Goal: Task Accomplishment & Management: Use online tool/utility

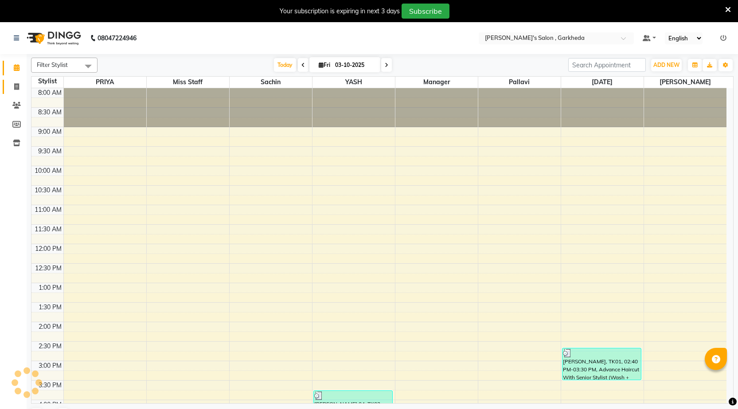
scroll to position [292, 0]
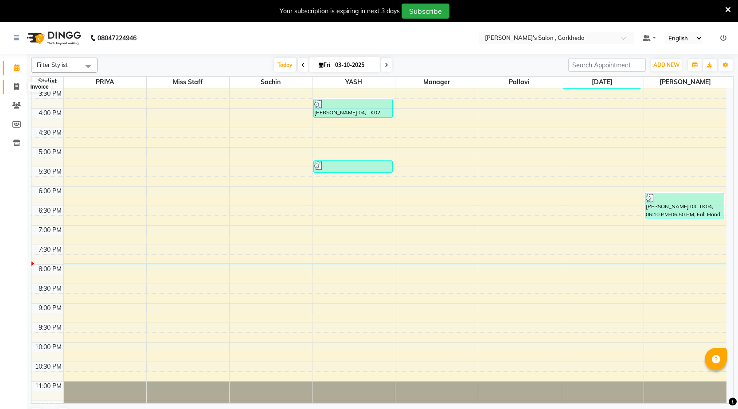
click at [17, 85] on icon at bounding box center [16, 86] width 5 height 7
select select "service"
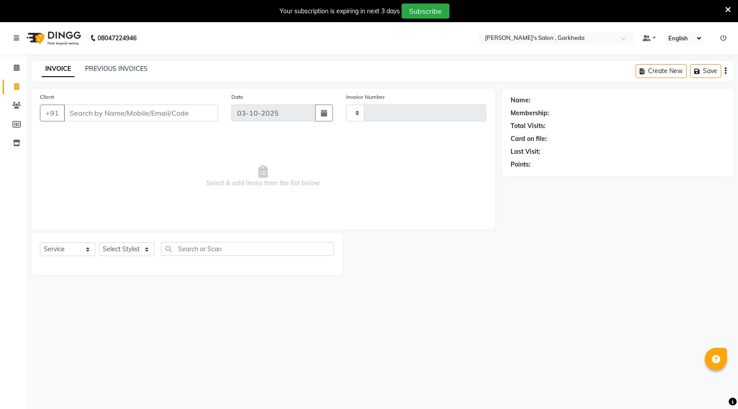
type input "1600"
select select "7062"
click at [105, 107] on input "Client" at bounding box center [141, 113] width 154 height 17
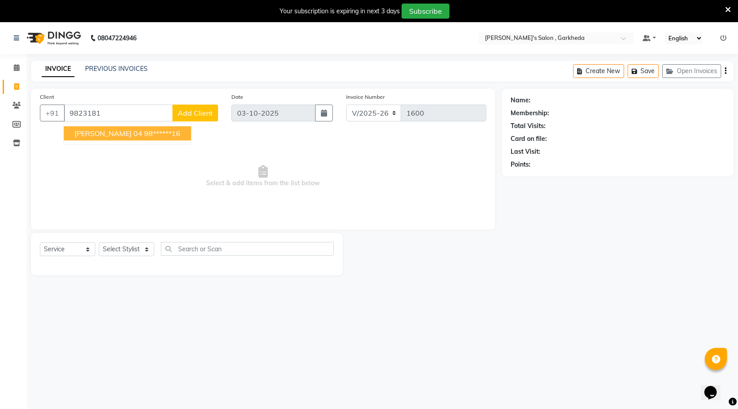
click at [102, 132] on span "[PERSON_NAME] 04" at bounding box center [108, 133] width 68 height 9
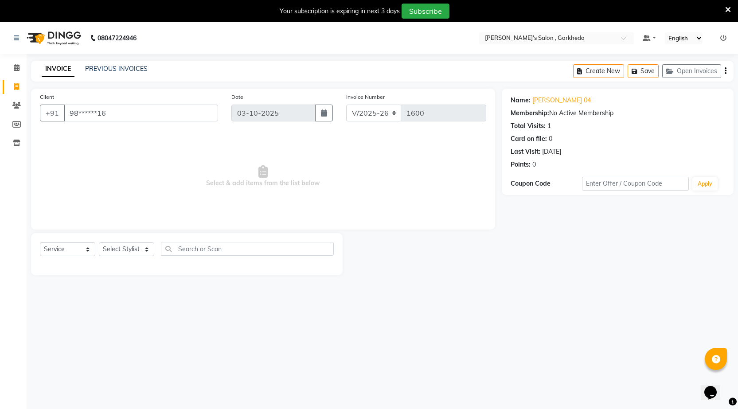
click at [550, 105] on div "Name: Amruta Deshphande 04 Membership: No Active Membership Total Visits: 1 Car…" at bounding box center [618, 130] width 214 height 77
click at [555, 101] on link "[PERSON_NAME] 04" at bounding box center [561, 100] width 59 height 9
click at [175, 107] on input "98******16" at bounding box center [141, 113] width 154 height 17
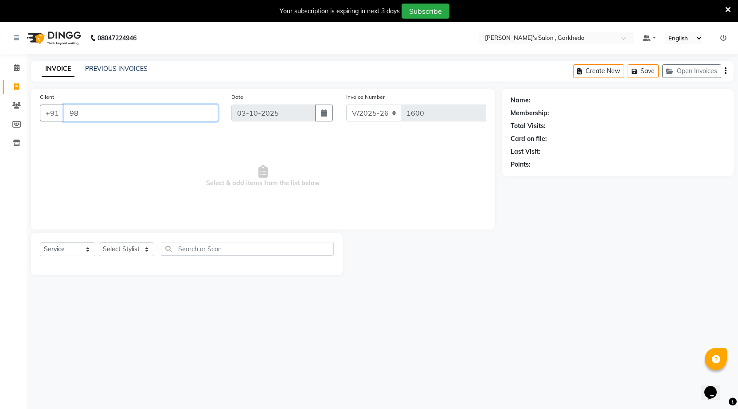
type input "9"
click at [147, 246] on select "Select Stylist [DATE] manager miss staff [PERSON_NAME]" at bounding box center [126, 249] width 55 height 14
select select "71504"
click at [99, 242] on select "Select Stylist [DATE] manager miss staff [PERSON_NAME]" at bounding box center [126, 249] width 55 height 14
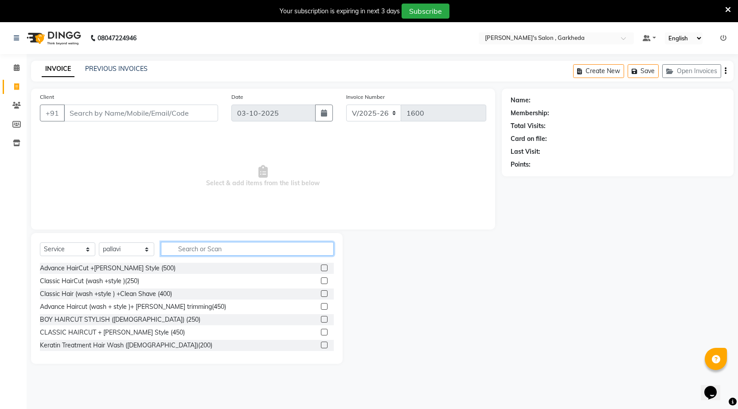
click at [232, 246] on input "text" at bounding box center [247, 249] width 173 height 14
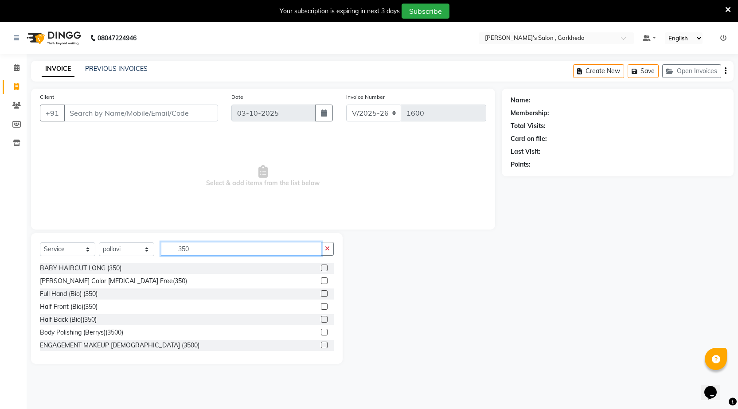
type input "350"
click at [133, 294] on div "Full Hand (Bio) (350)" at bounding box center [187, 294] width 294 height 11
click at [321, 293] on label at bounding box center [324, 293] width 7 height 7
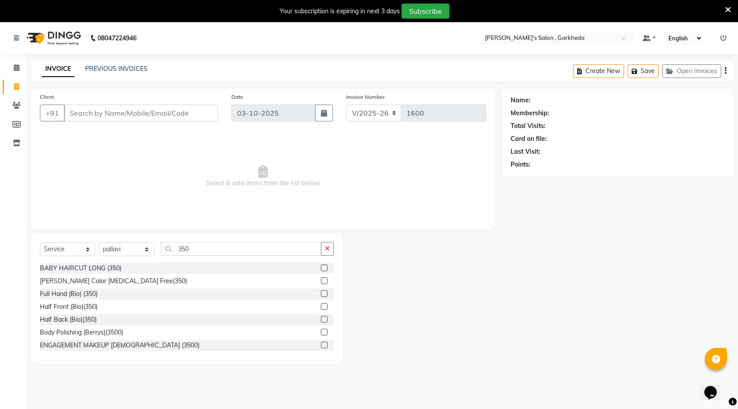
click at [321, 293] on input "checkbox" at bounding box center [324, 294] width 6 height 6
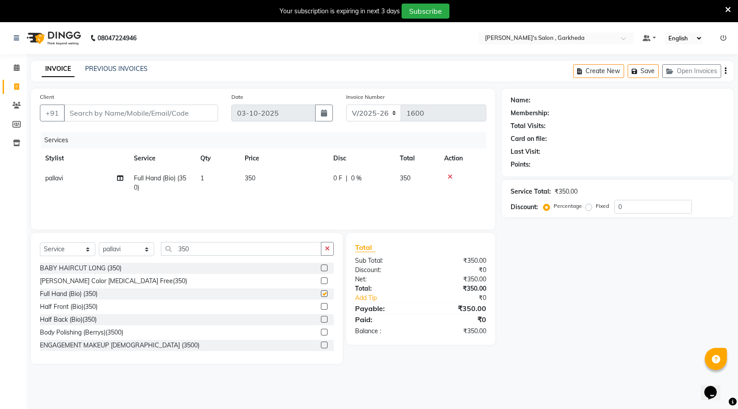
checkbox input "false"
click at [250, 175] on span "350" at bounding box center [250, 178] width 11 height 8
select select "71504"
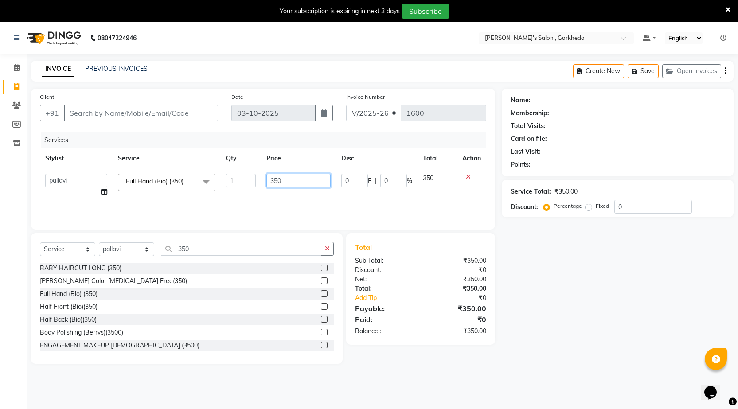
click at [292, 176] on input "350" at bounding box center [298, 181] width 64 height 14
type input "3"
type input "400"
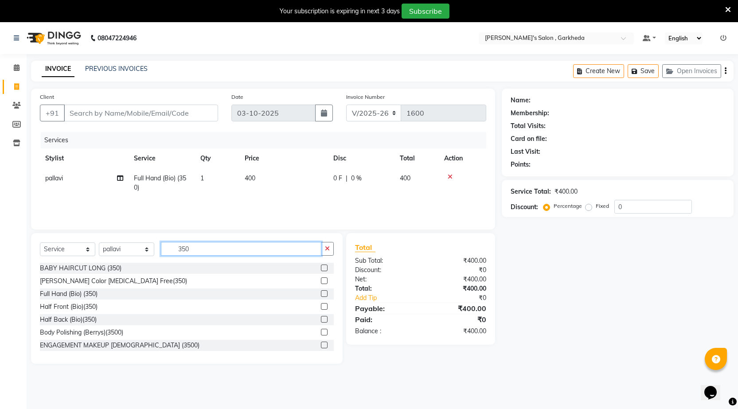
click at [197, 246] on input "350" at bounding box center [241, 249] width 160 height 14
type input "3"
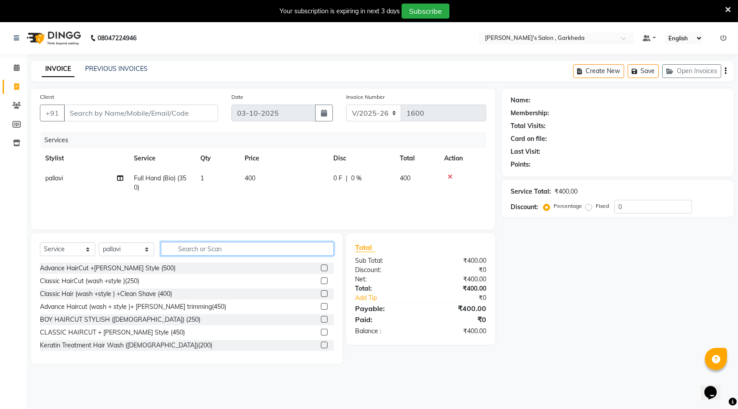
click at [220, 244] on input "text" at bounding box center [247, 249] width 173 height 14
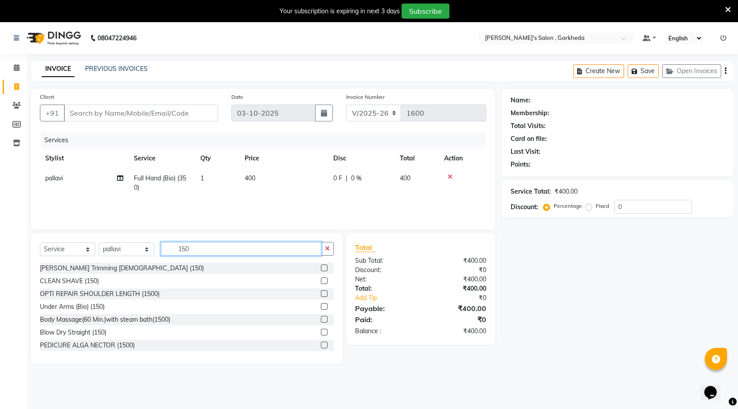
type input "150"
click at [321, 307] on label at bounding box center [324, 306] width 7 height 7
click at [321, 307] on input "checkbox" at bounding box center [324, 307] width 6 height 6
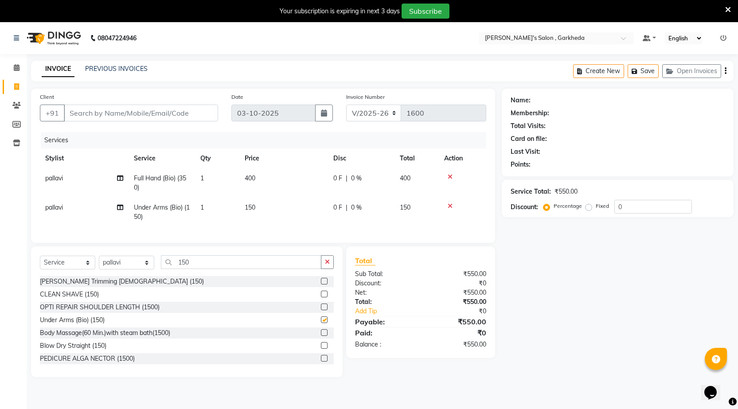
checkbox input "false"
click at [297, 269] on input "150" at bounding box center [241, 262] width 160 height 14
type input "1"
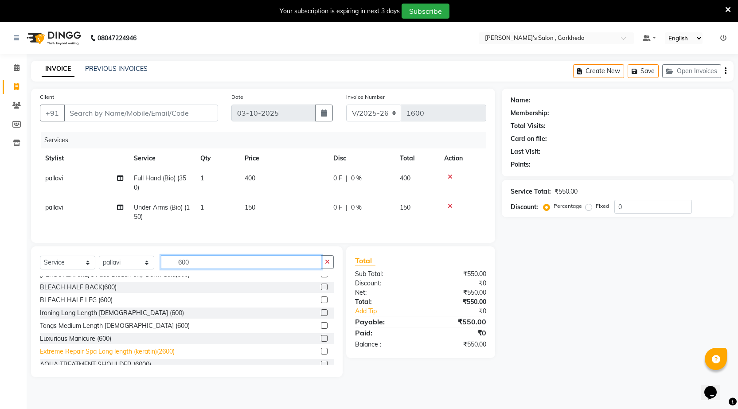
scroll to position [222, 0]
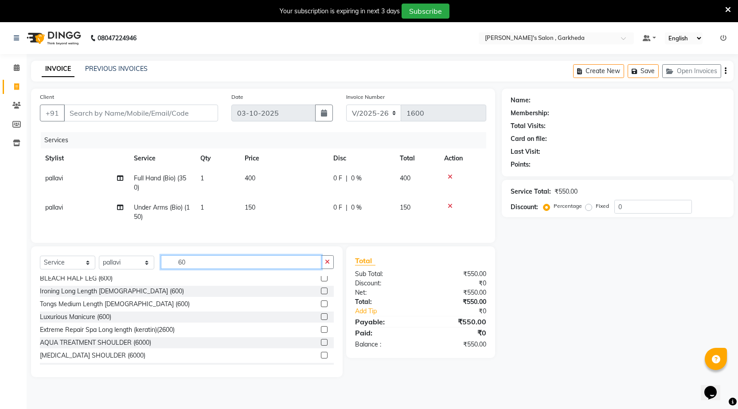
type input "6"
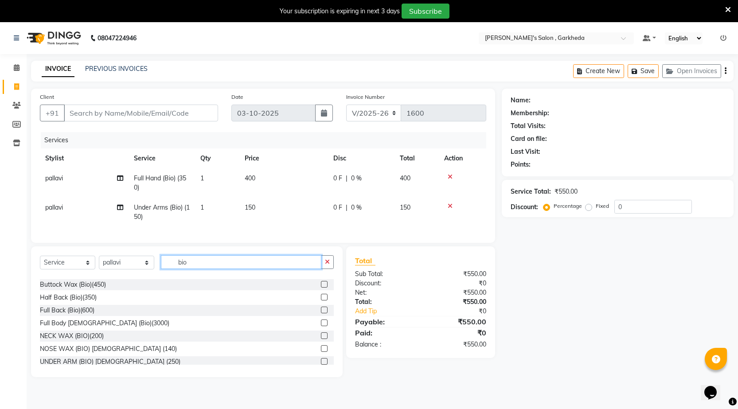
scroll to position [100, 0]
click at [215, 269] on input "bio" at bounding box center [241, 262] width 160 height 14
type input "b"
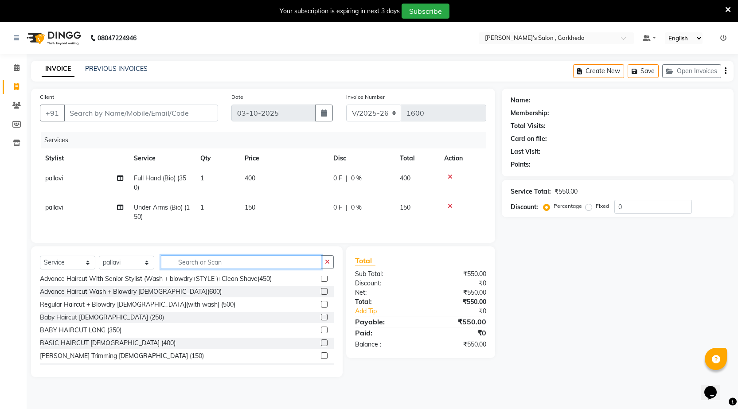
scroll to position [554, 0]
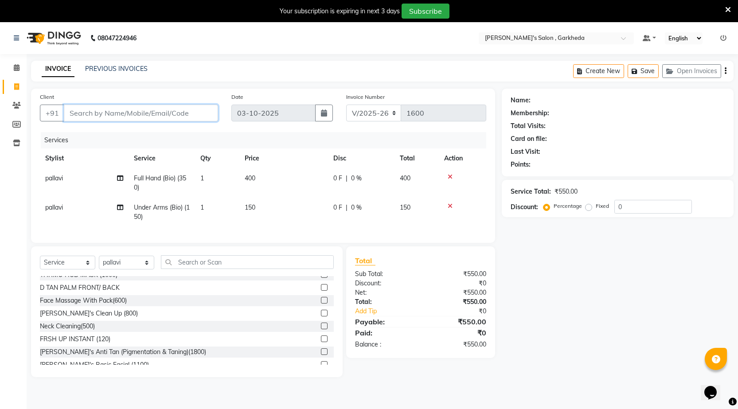
click at [182, 114] on input "Client" at bounding box center [141, 113] width 154 height 17
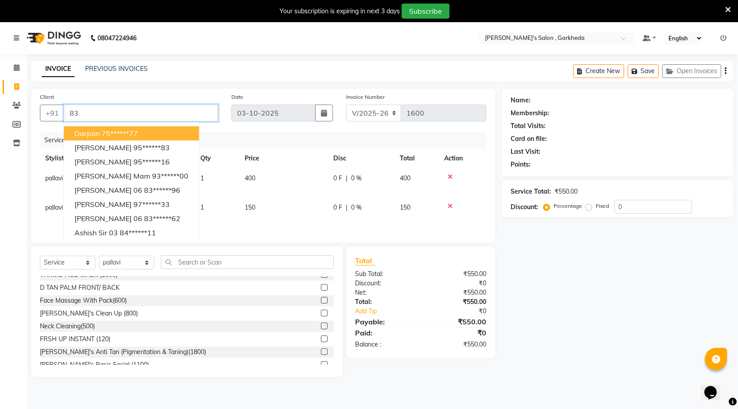
type input "8"
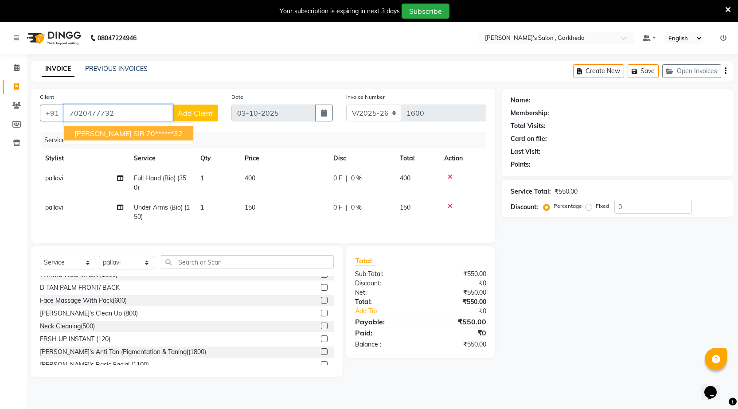
type input "7020477732"
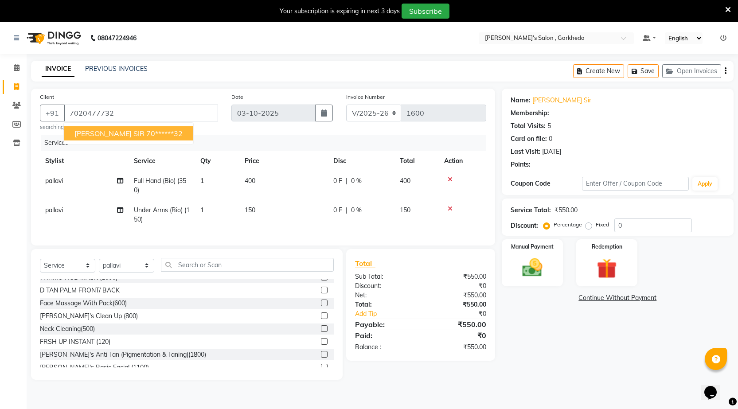
select select "1: Object"
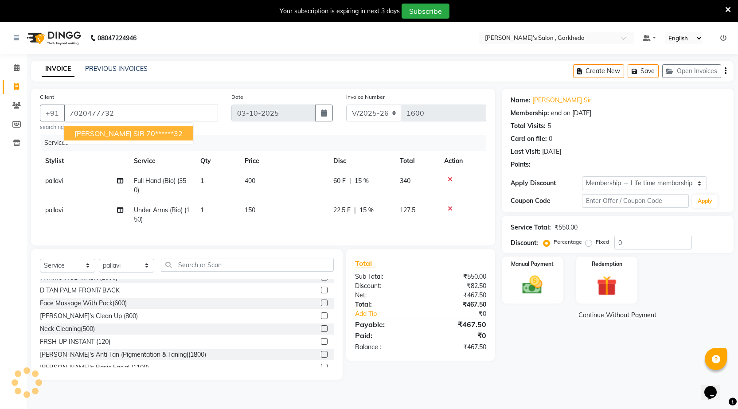
type input "15"
click at [146, 131] on ngb-highlight "70******32" at bounding box center [164, 133] width 36 height 9
type input "70******32"
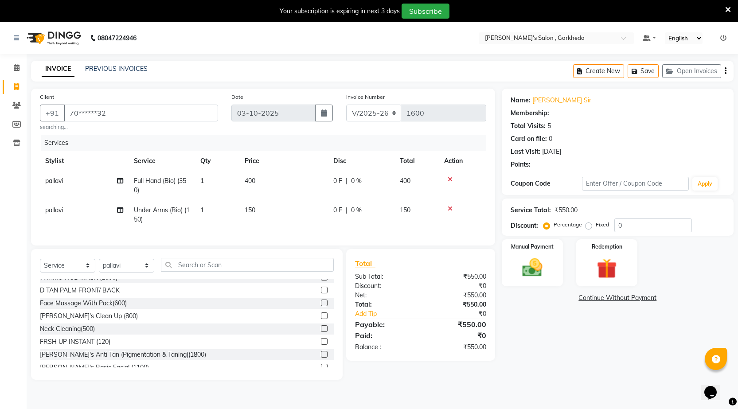
type input "15"
select select "1: Object"
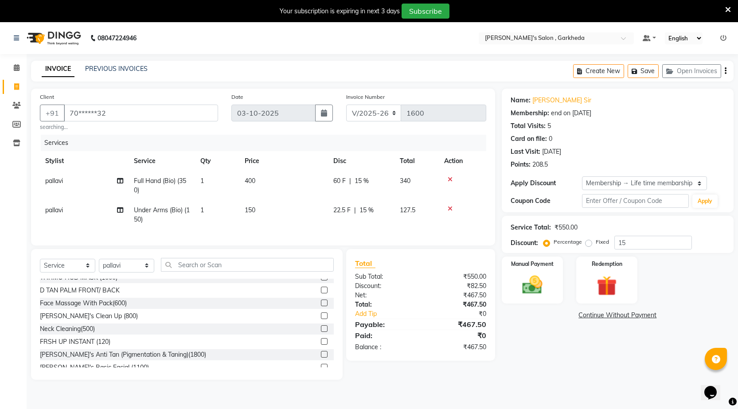
click at [513, 325] on div "Name: Nikunj Sir Membership: end on 01-08-2125 Total Visits: 5 Card on file: 0 …" at bounding box center [621, 234] width 238 height 291
click at [205, 270] on input "text" at bounding box center [247, 265] width 173 height 14
click at [203, 270] on input "text" at bounding box center [247, 265] width 173 height 14
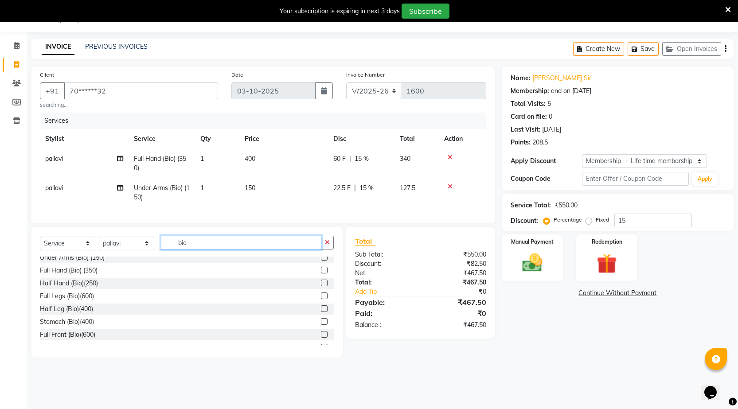
scroll to position [0, 0]
type input "bio"
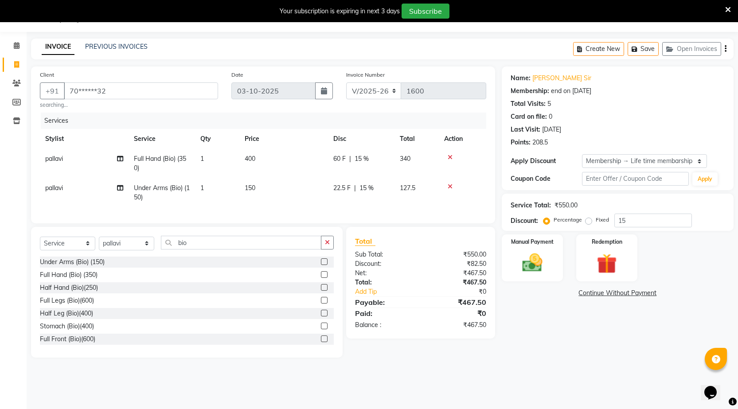
click at [321, 304] on label at bounding box center [324, 300] width 7 height 7
click at [321, 304] on input "checkbox" at bounding box center [324, 301] width 6 height 6
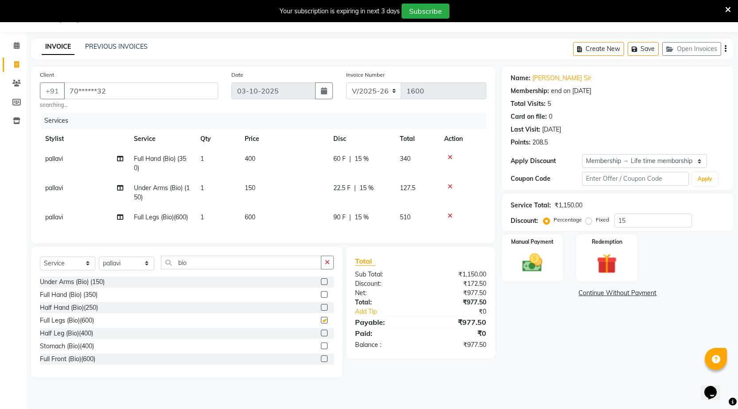
checkbox input "false"
drag, startPoint x: 233, startPoint y: 209, endPoint x: 255, endPoint y: 215, distance: 22.8
click at [236, 211] on td "1" at bounding box center [217, 217] width 44 height 20
select select "71504"
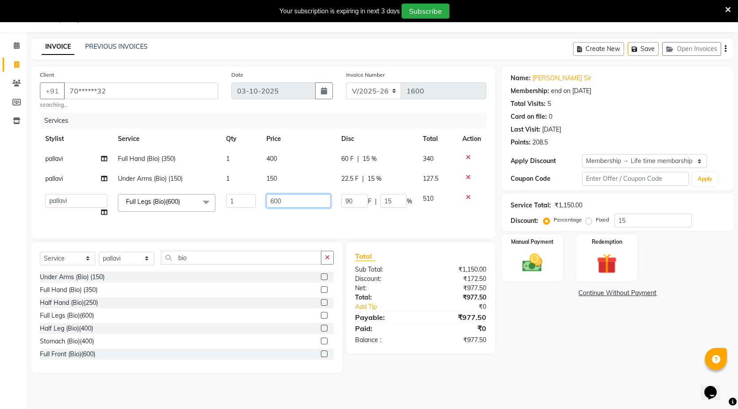
click at [277, 199] on input "600" at bounding box center [298, 201] width 64 height 14
type input "700"
click at [605, 351] on div "Name: Nikunj Sir Membership: end on 01-08-2125 Total Visits: 5 Card on file: 0 …" at bounding box center [621, 219] width 238 height 306
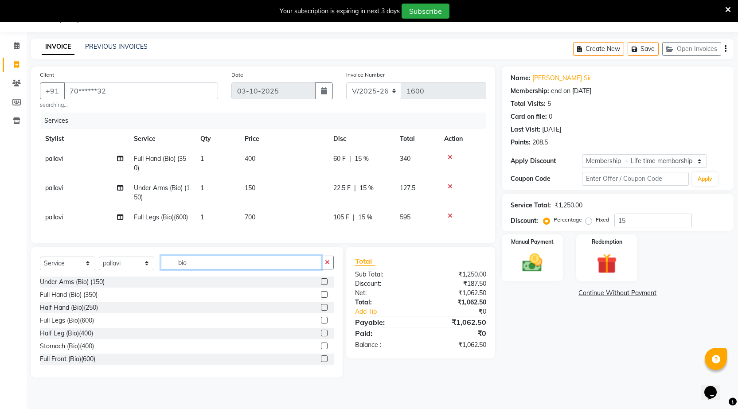
click at [203, 270] on input "bio" at bounding box center [241, 263] width 160 height 14
type input "b"
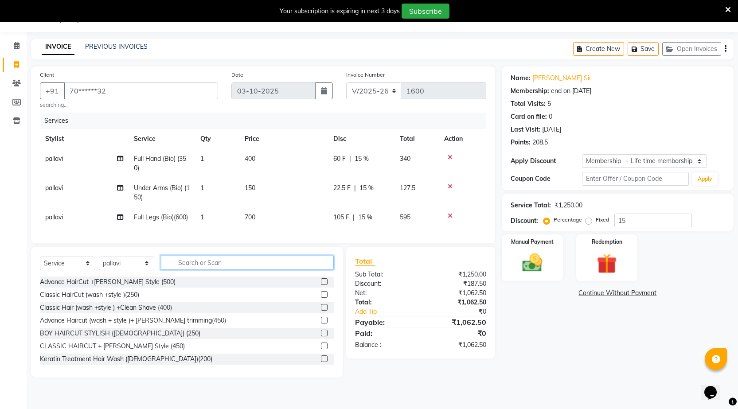
click at [204, 270] on input "text" at bounding box center [247, 263] width 173 height 14
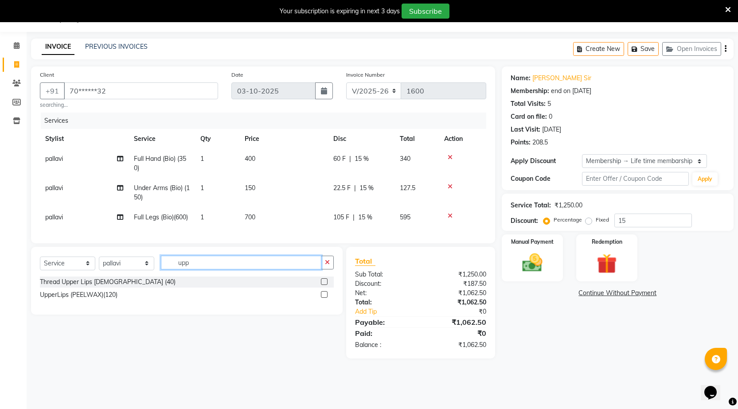
type input "upp"
click at [326, 285] on label at bounding box center [324, 281] width 7 height 7
click at [326, 285] on input "checkbox" at bounding box center [324, 282] width 6 height 6
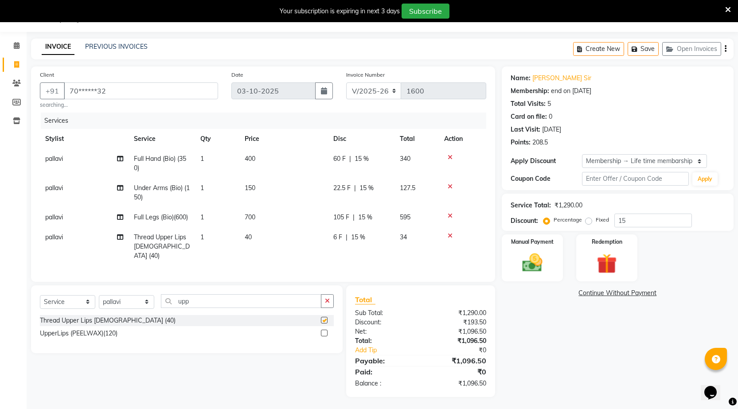
checkbox input "false"
click at [531, 252] on img at bounding box center [532, 263] width 34 height 24
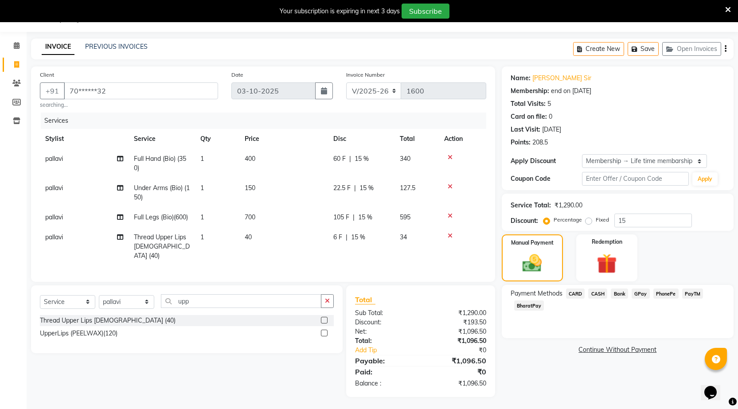
click at [660, 292] on span "PhonePe" at bounding box center [665, 294] width 25 height 10
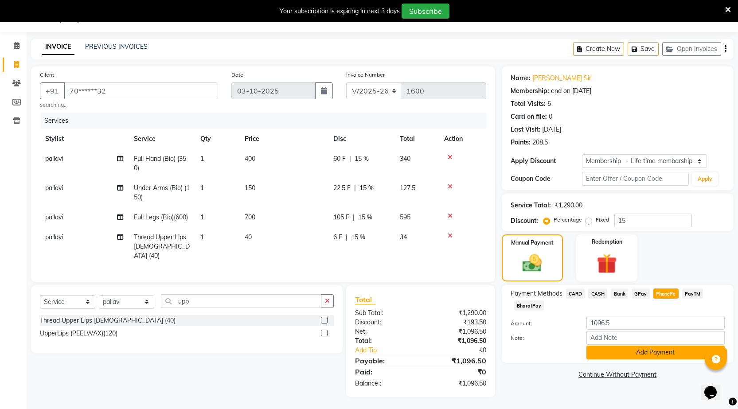
click at [648, 352] on button "Add Payment" at bounding box center [655, 353] width 138 height 14
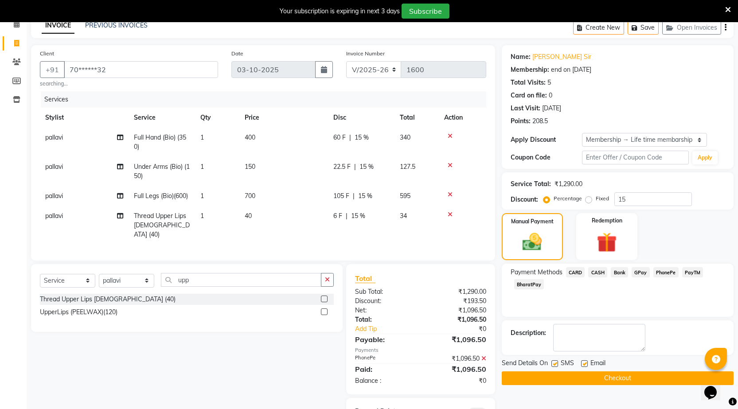
scroll to position [83, 0]
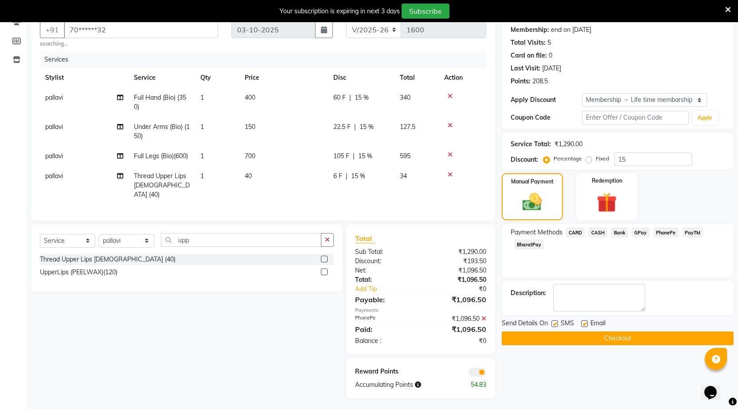
click at [633, 335] on button "Checkout" at bounding box center [618, 339] width 232 height 14
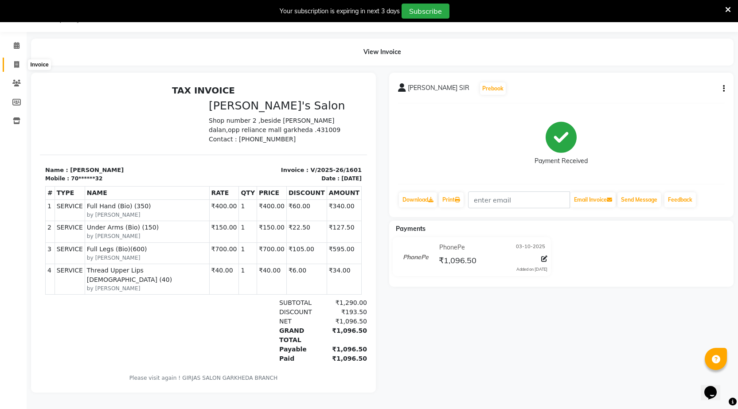
click at [20, 60] on span at bounding box center [17, 65] width 16 height 10
select select "7062"
select select "service"
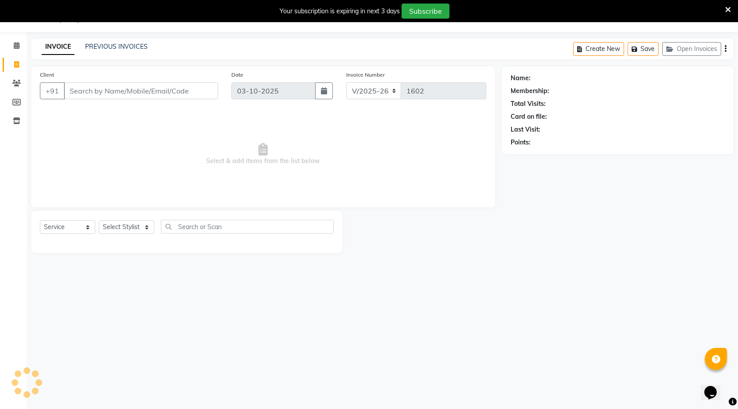
click at [176, 90] on input "Client" at bounding box center [141, 90] width 154 height 17
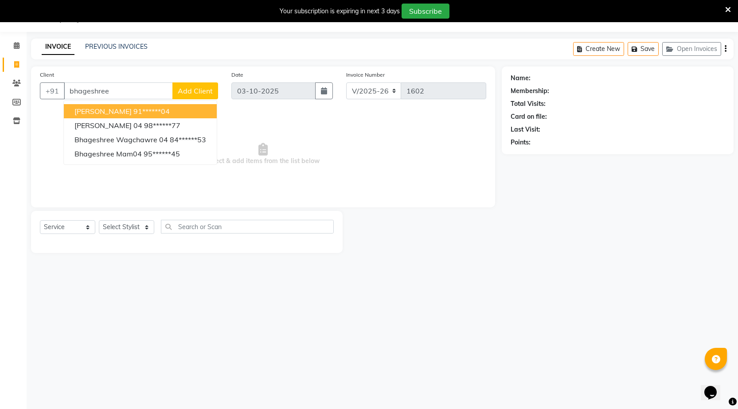
click at [129, 90] on input "bhageshree" at bounding box center [118, 90] width 109 height 17
type input "b"
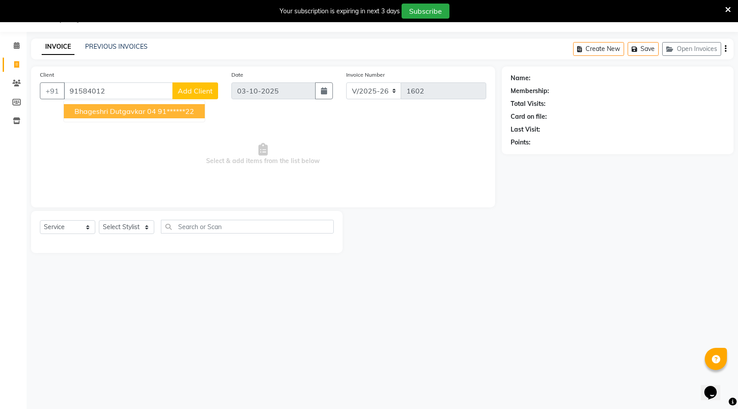
click at [127, 111] on span "bhageshri dutgavkar 04" at bounding box center [115, 111] width 82 height 9
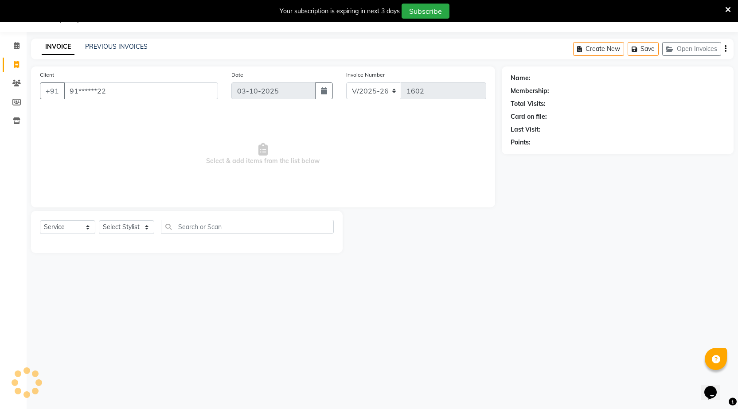
type input "91******22"
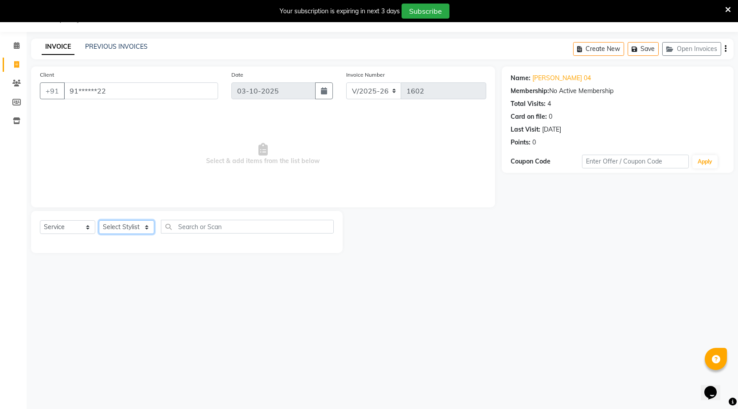
click at [136, 230] on select "Select Stylist [DATE] manager miss staff [PERSON_NAME]" at bounding box center [126, 227] width 55 height 14
select select "58764"
click at [99, 220] on select "Select Stylist [DATE] manager miss staff [PERSON_NAME]" at bounding box center [126, 227] width 55 height 14
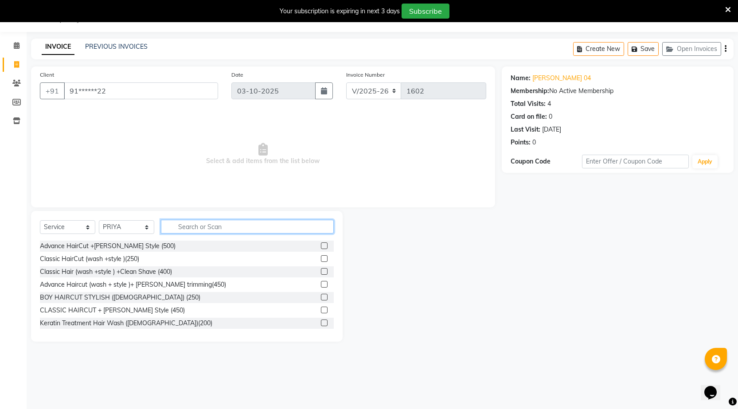
click at [222, 227] on input "text" at bounding box center [247, 227] width 173 height 14
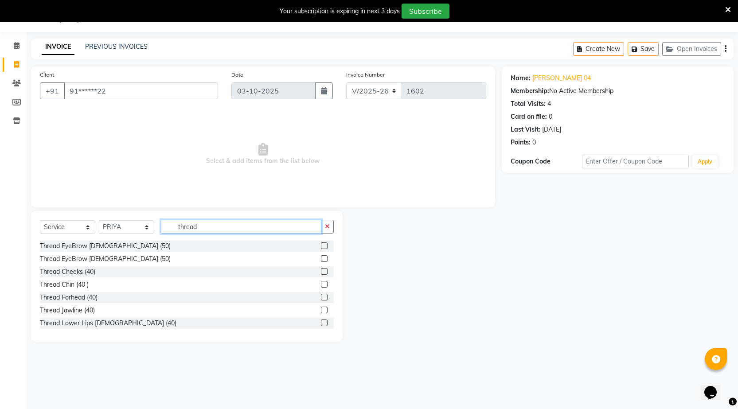
type input "thread"
click at [321, 282] on label at bounding box center [324, 284] width 7 height 7
click at [321, 282] on input "checkbox" at bounding box center [324, 285] width 6 height 6
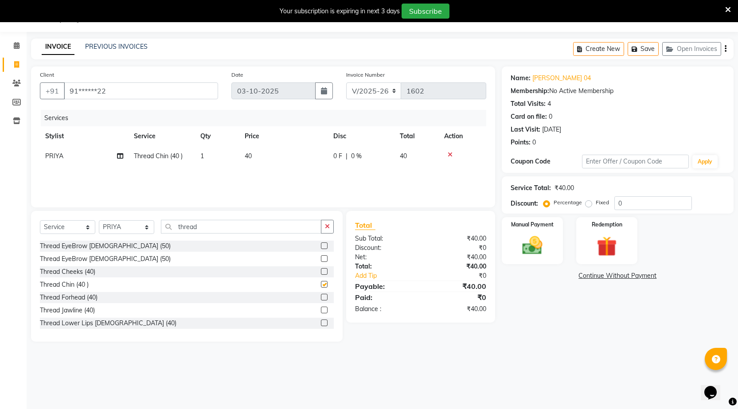
checkbox input "false"
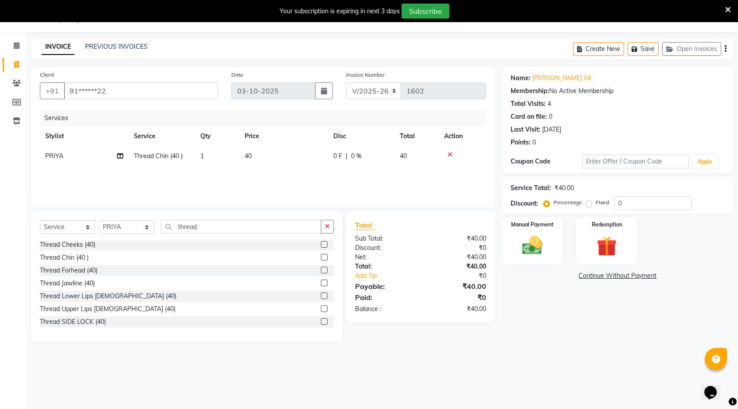
click at [321, 309] on label at bounding box center [324, 308] width 7 height 7
click at [321, 309] on input "checkbox" at bounding box center [324, 309] width 6 height 6
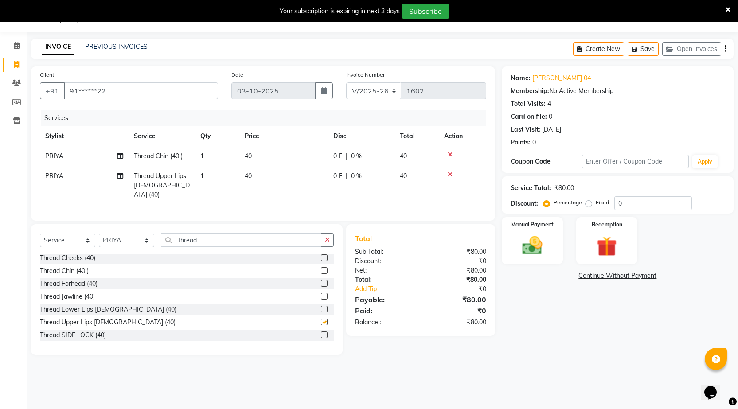
checkbox input "false"
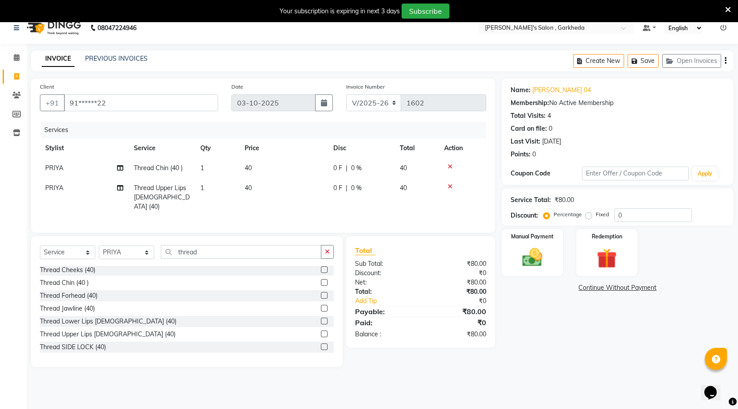
scroll to position [0, 0]
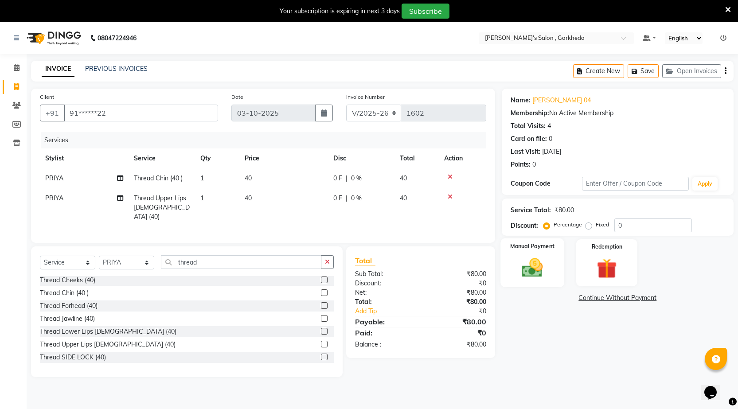
click at [547, 257] on img at bounding box center [532, 268] width 34 height 24
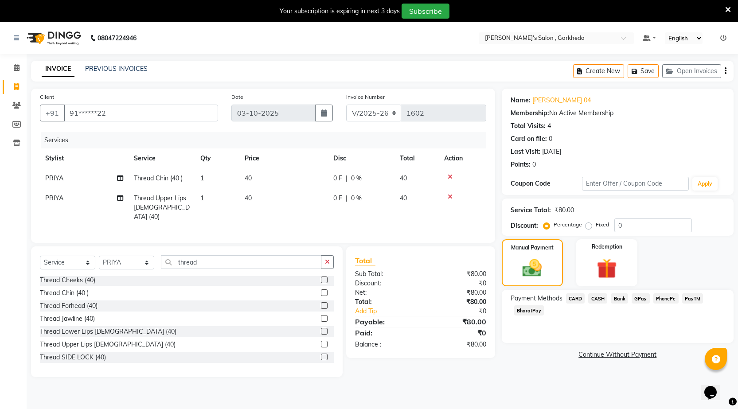
click at [599, 298] on span "CASH" at bounding box center [597, 298] width 19 height 10
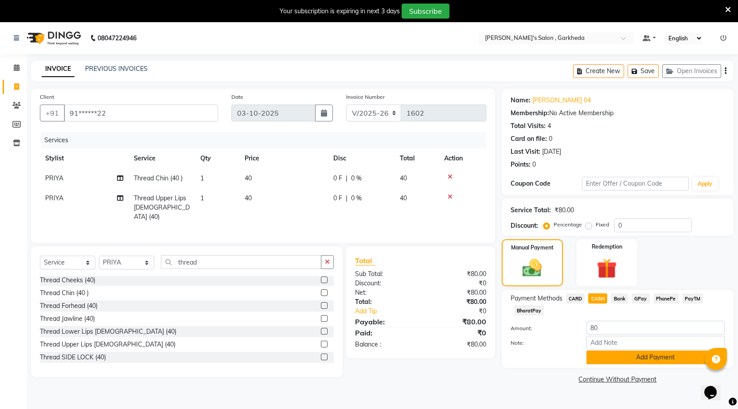
click at [643, 355] on button "Add Payment" at bounding box center [655, 358] width 138 height 14
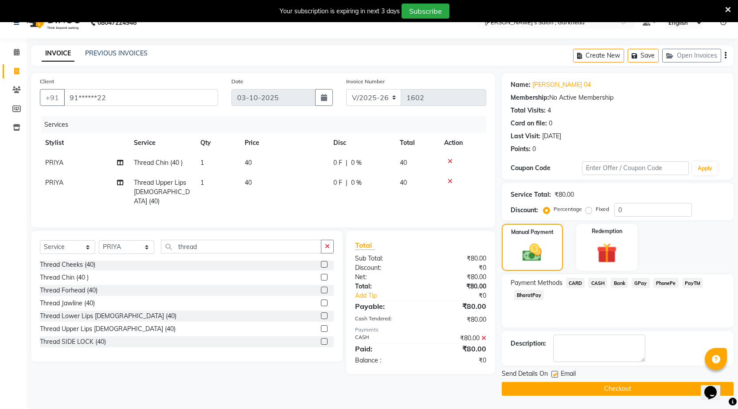
scroll to position [22, 0]
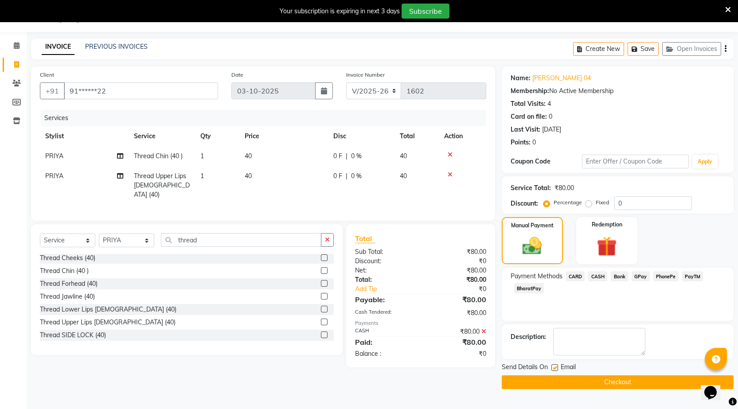
click at [617, 377] on button "Checkout" at bounding box center [618, 382] width 232 height 14
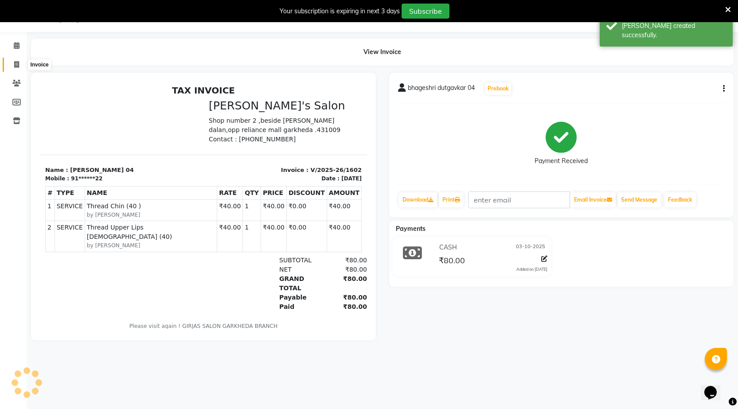
click at [15, 66] on icon at bounding box center [16, 64] width 5 height 7
select select "7062"
select select "service"
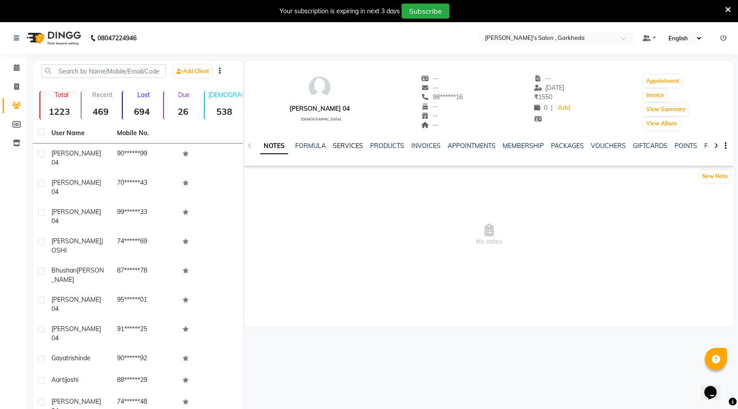
click at [348, 143] on link "SERVICES" at bounding box center [348, 146] width 30 height 8
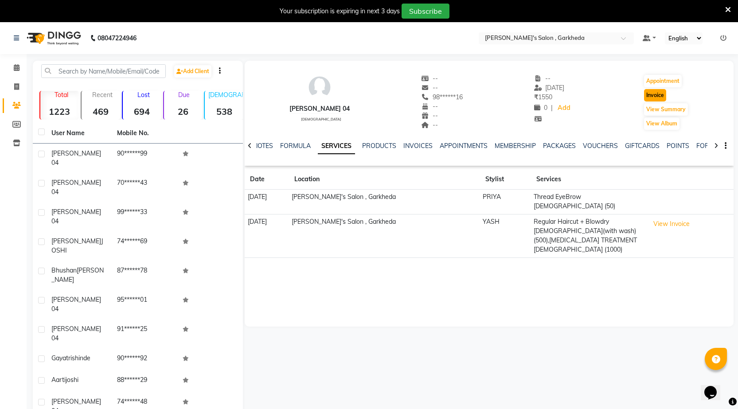
click at [663, 95] on button "Invoice" at bounding box center [655, 95] width 22 height 12
select select "service"
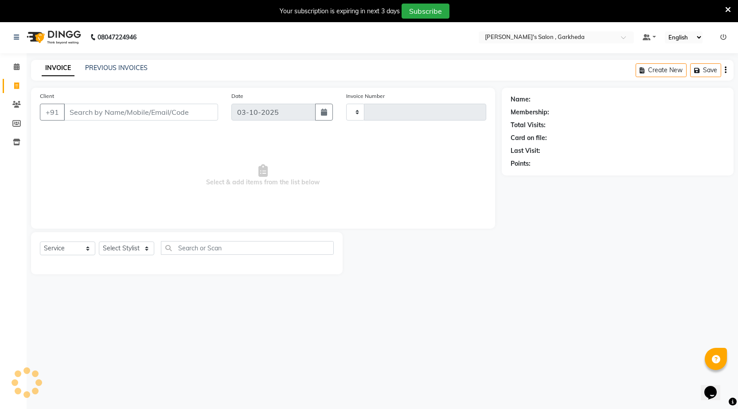
type input "1600"
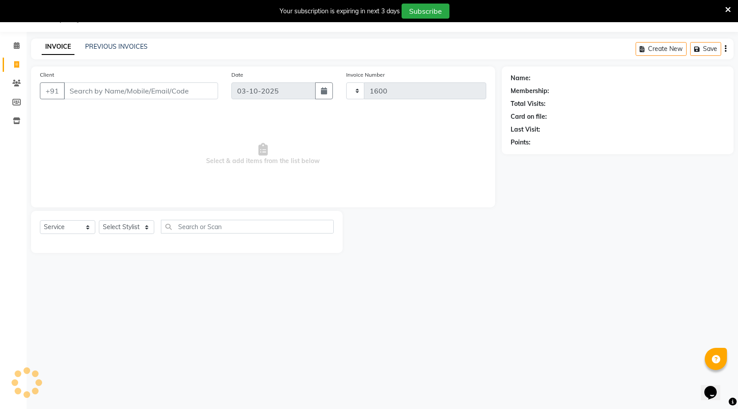
select select "7062"
click at [139, 221] on select "Select Stylist" at bounding box center [126, 227] width 55 height 14
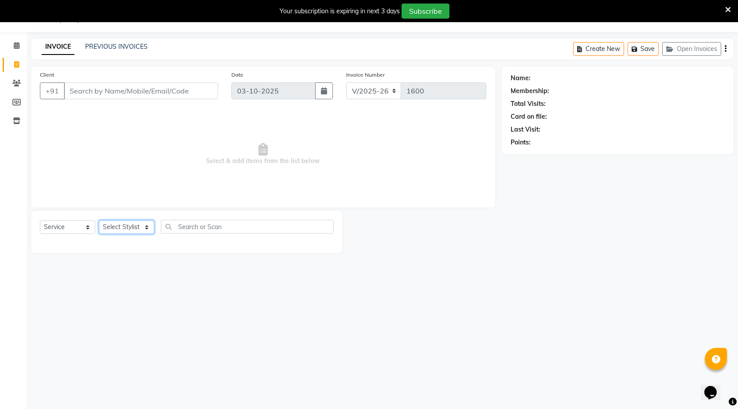
type input "98******16"
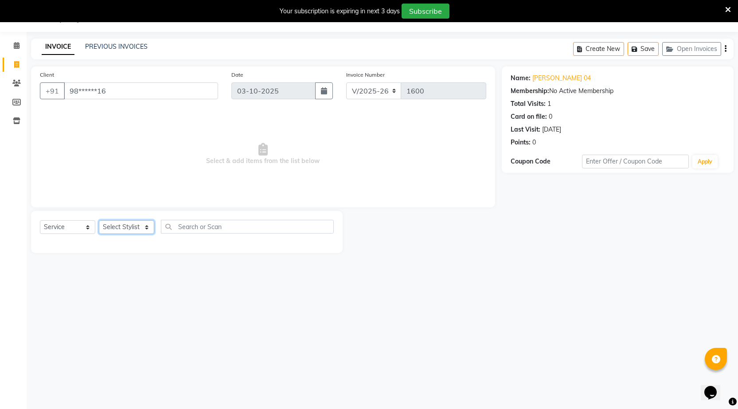
select select "63379"
click at [99, 220] on select "Select Stylist [DATE] manager miss staff [PERSON_NAME]" at bounding box center [126, 227] width 55 height 14
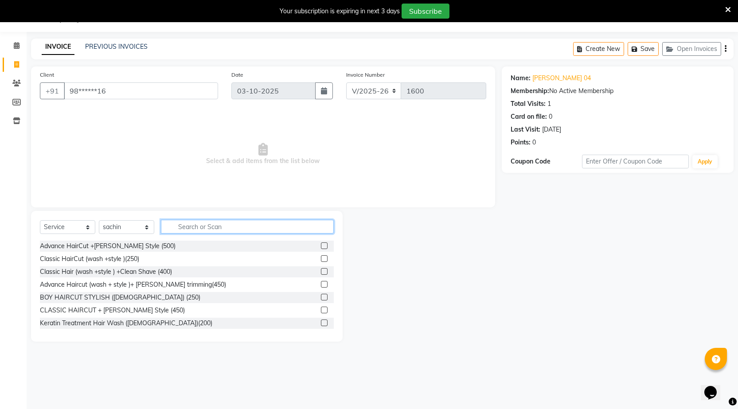
click at [234, 226] on input "text" at bounding box center [247, 227] width 173 height 14
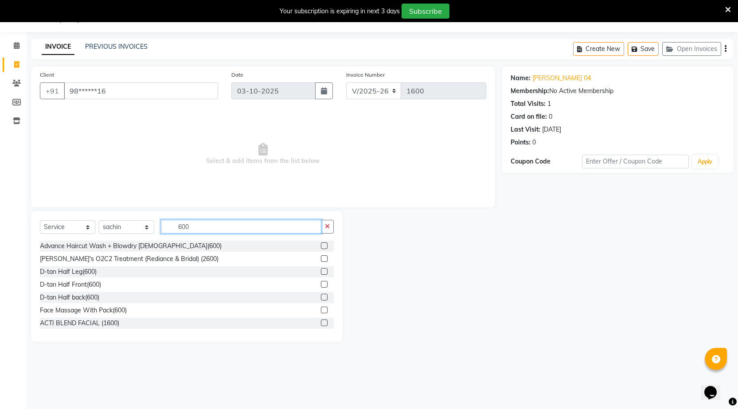
type input "600"
click at [321, 244] on label at bounding box center [324, 245] width 7 height 7
click at [321, 244] on input "checkbox" at bounding box center [324, 246] width 6 height 6
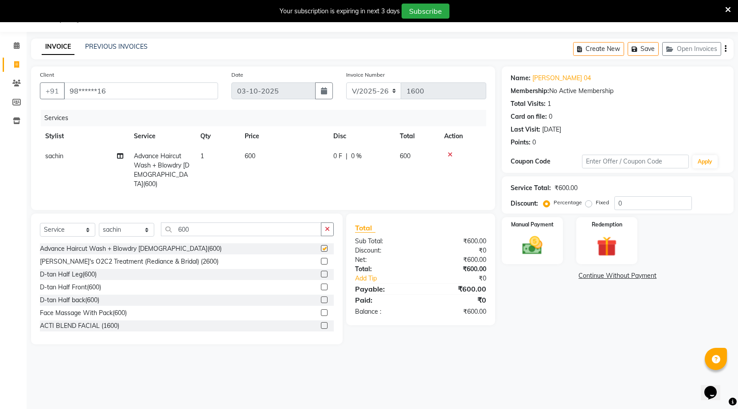
checkbox input "false"
click at [214, 228] on input "600" at bounding box center [241, 230] width 160 height 14
type input "6"
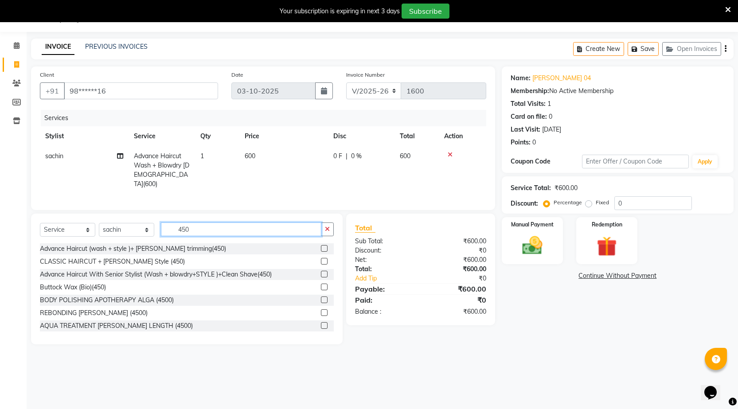
scroll to position [27, 0]
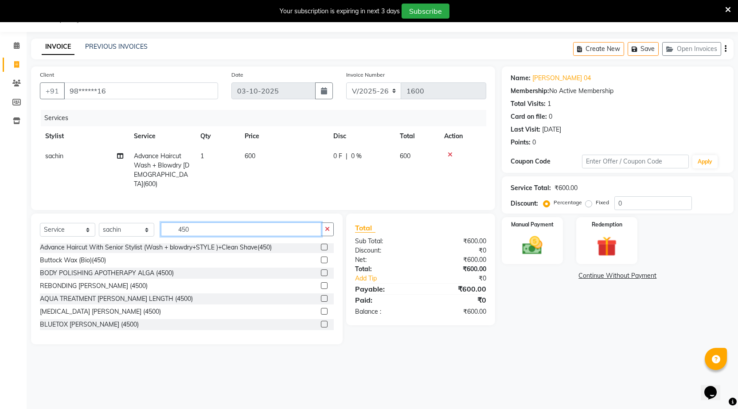
click at [215, 228] on input "450" at bounding box center [241, 230] width 160 height 14
type input "4"
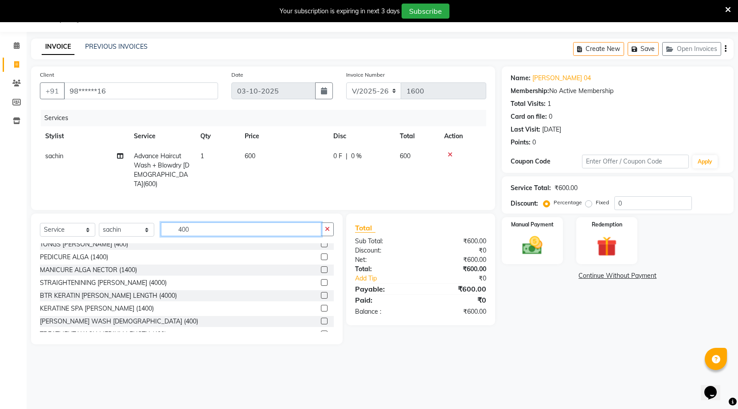
scroll to position [271, 0]
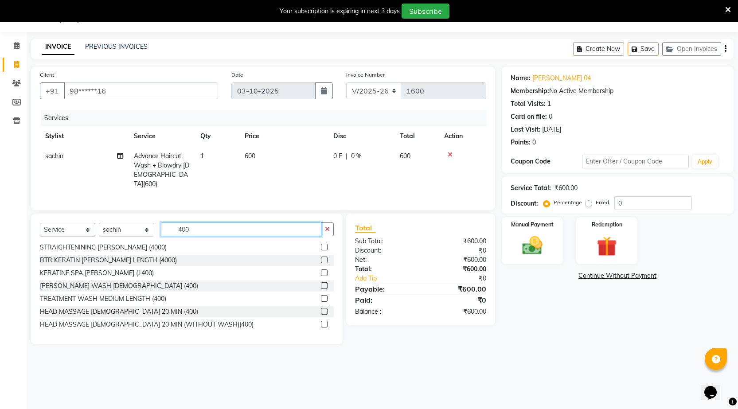
type input "400"
click at [321, 282] on label at bounding box center [324, 285] width 7 height 7
click at [321, 283] on input "checkbox" at bounding box center [324, 286] width 6 height 6
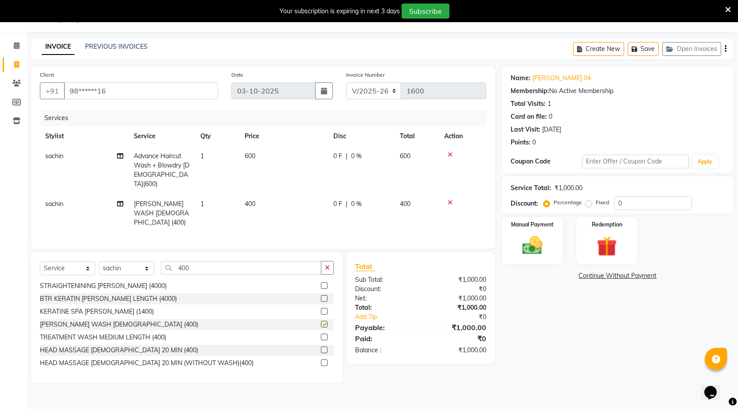
checkbox input "false"
click at [266, 194] on td "400" at bounding box center [283, 213] width 89 height 39
select select "63379"
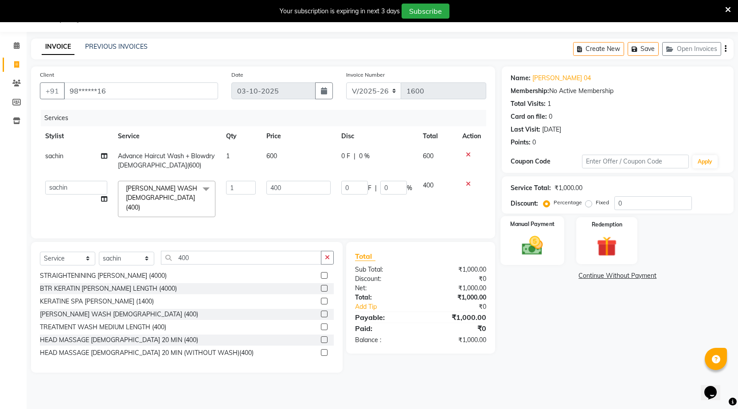
click at [528, 241] on img at bounding box center [532, 246] width 34 height 24
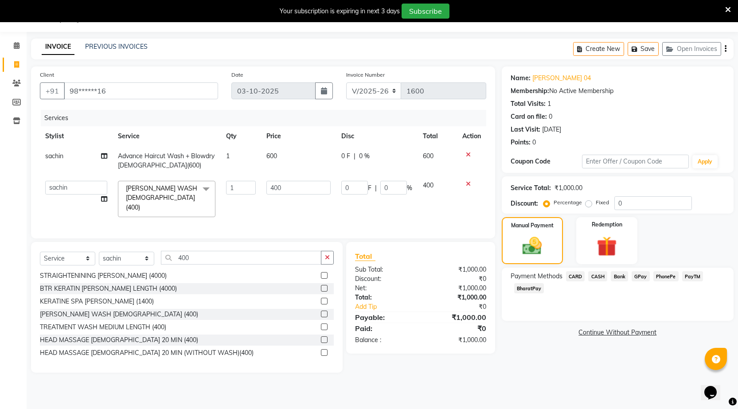
click at [668, 277] on span "PhonePe" at bounding box center [665, 276] width 25 height 10
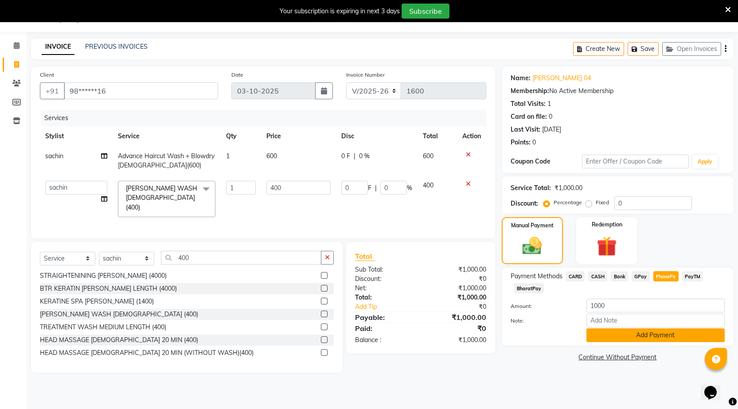
click at [658, 333] on button "Add Payment" at bounding box center [655, 335] width 138 height 14
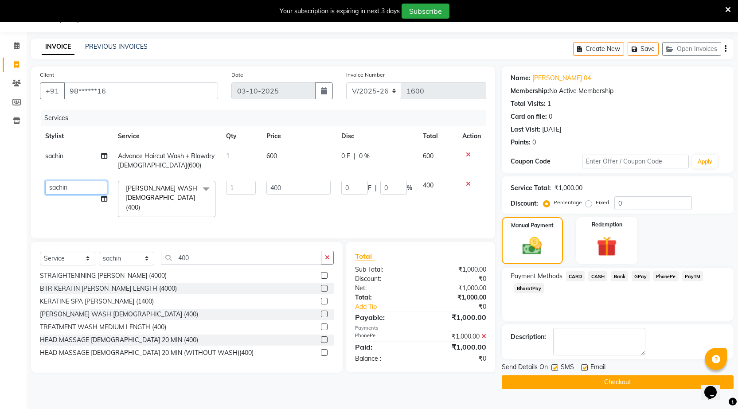
click at [65, 190] on select "[DATE] manager miss staff [PERSON_NAME]" at bounding box center [76, 188] width 62 height 14
select select "58764"
click at [565, 384] on button "Checkout" at bounding box center [618, 382] width 232 height 14
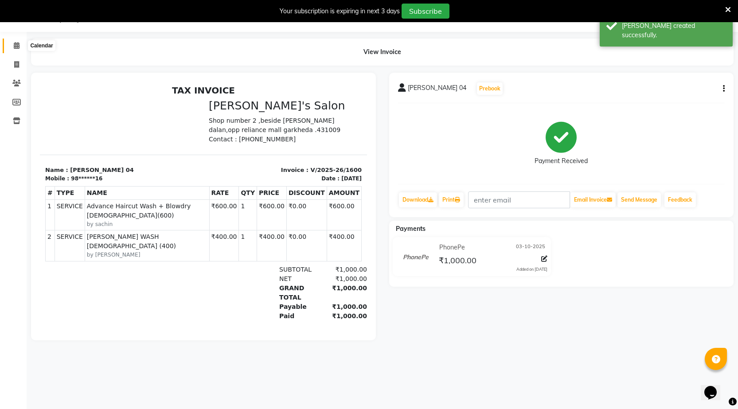
click at [14, 44] on icon at bounding box center [17, 45] width 6 height 7
